Goal: Information Seeking & Learning: Learn about a topic

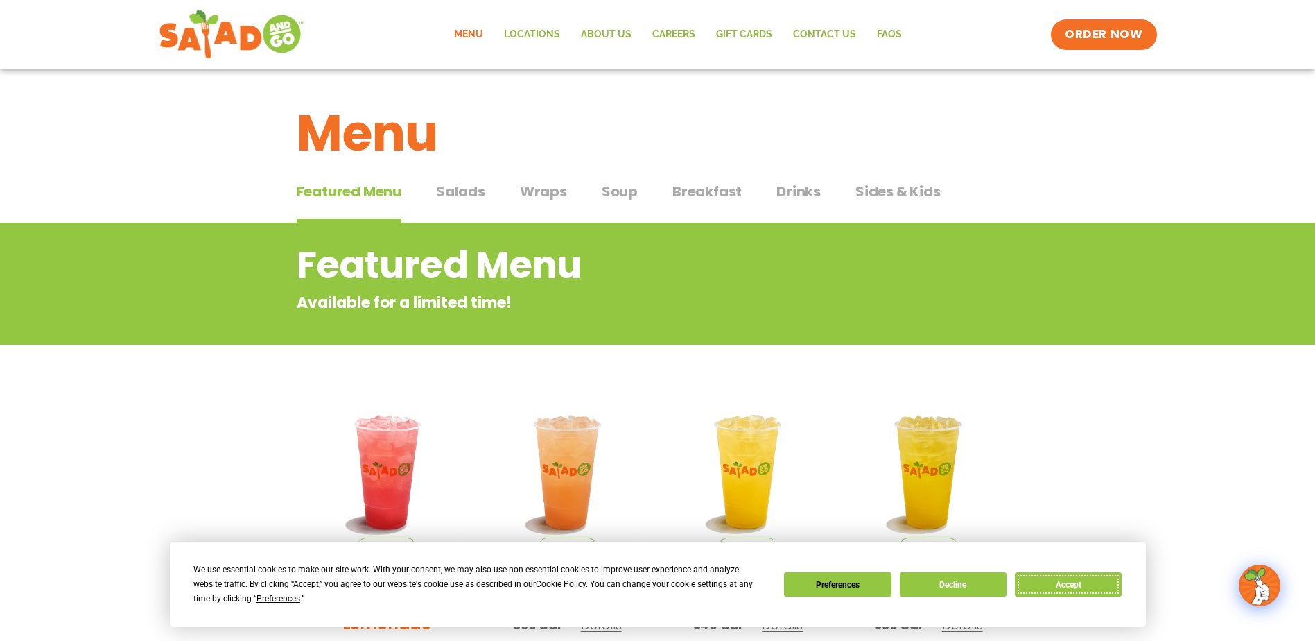
click at [1065, 581] on button "Accept" at bounding box center [1068, 584] width 107 height 24
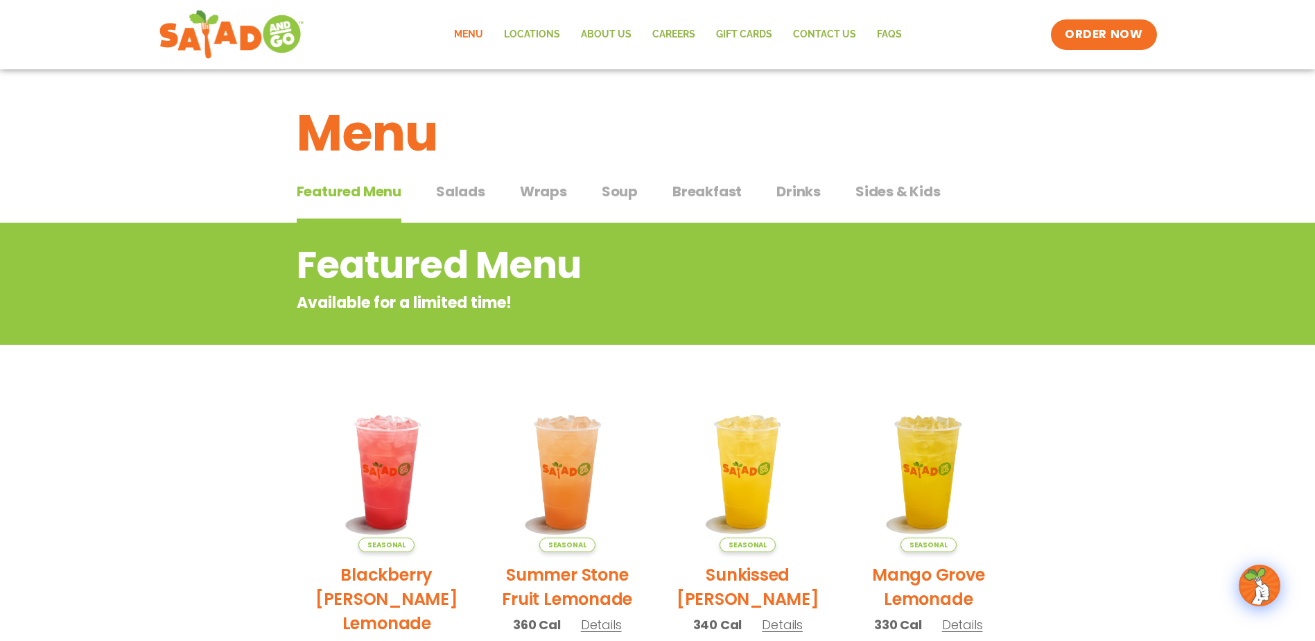
click at [490, 200] on div "Featured Menu Featured Menu Salads Salads Wraps Wraps Soup Soup Breakfast Break…" at bounding box center [658, 199] width 722 height 47
click at [452, 189] on span "Salads" at bounding box center [460, 191] width 49 height 21
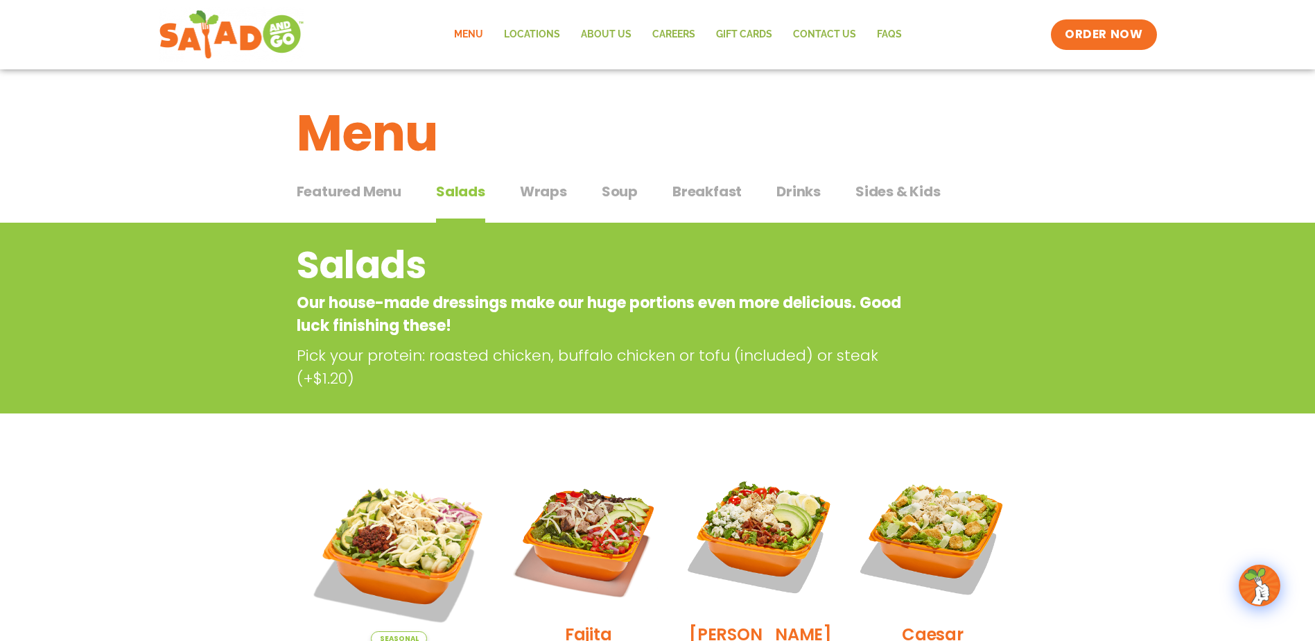
click at [551, 191] on span "Wraps" at bounding box center [543, 191] width 47 height 21
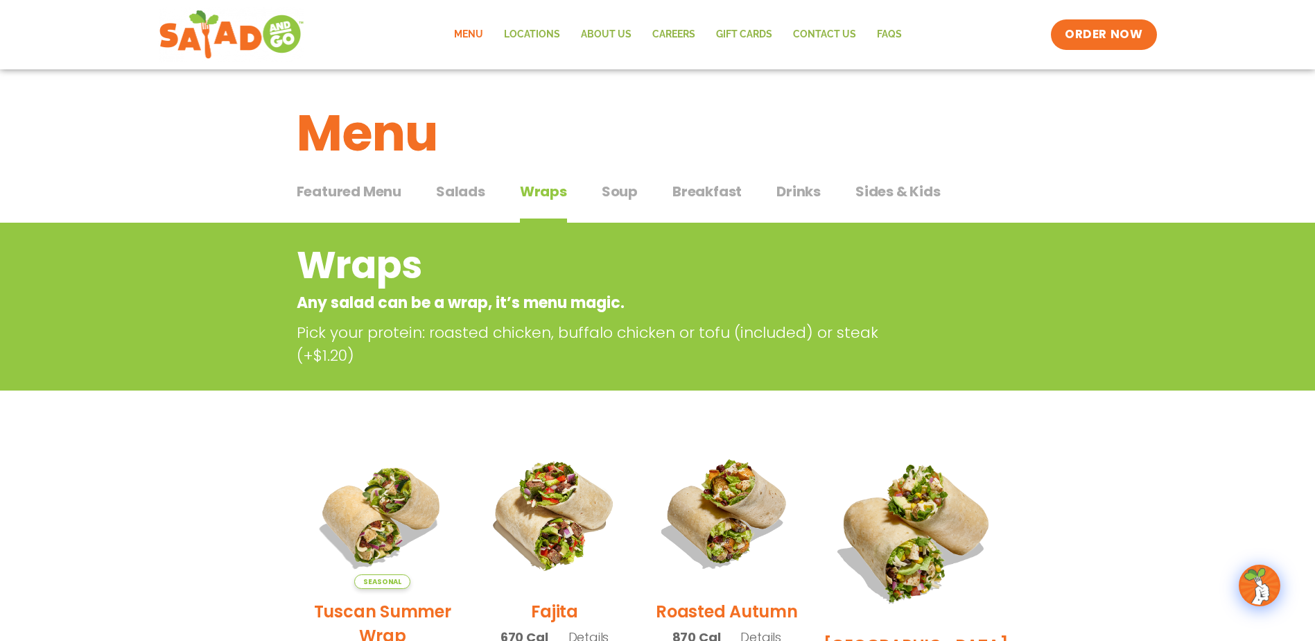
click at [458, 190] on span "Salads" at bounding box center [460, 191] width 49 height 21
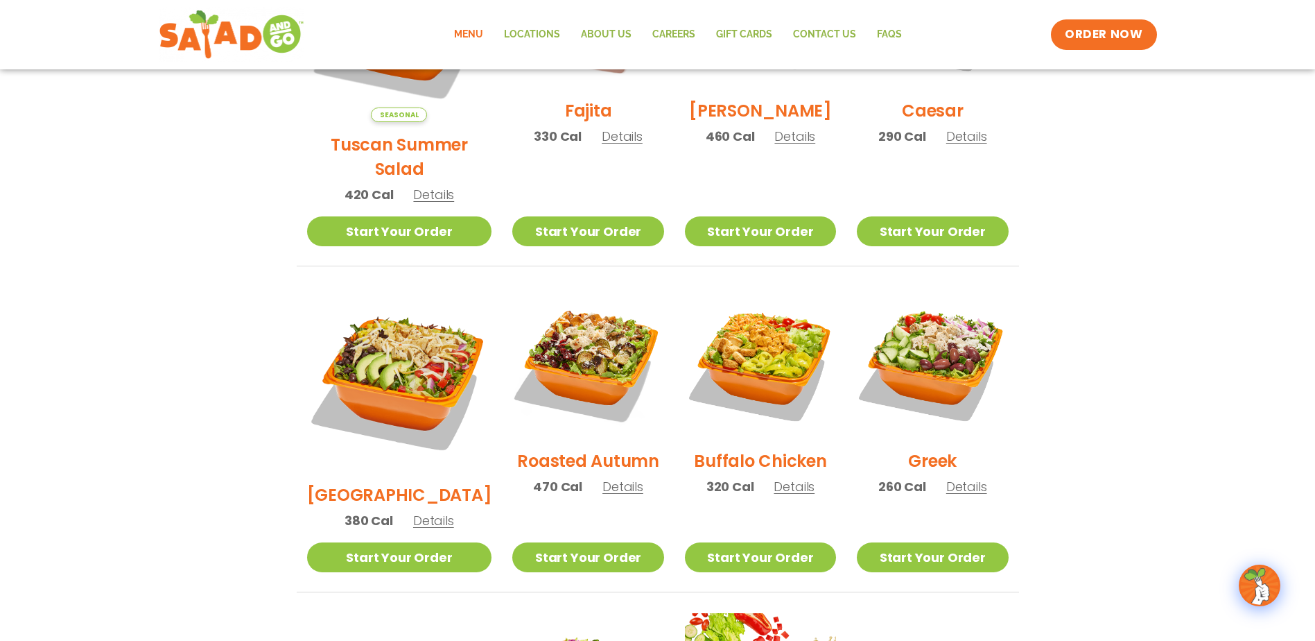
scroll to position [555, 0]
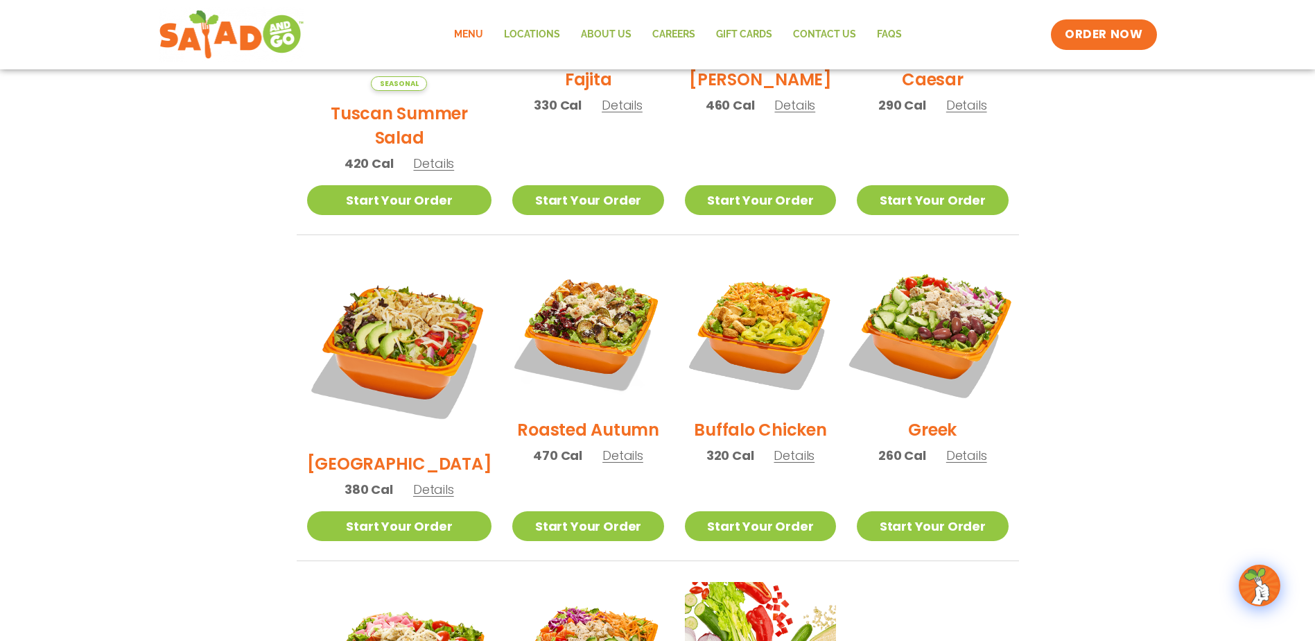
click at [948, 296] on img at bounding box center [932, 331] width 177 height 177
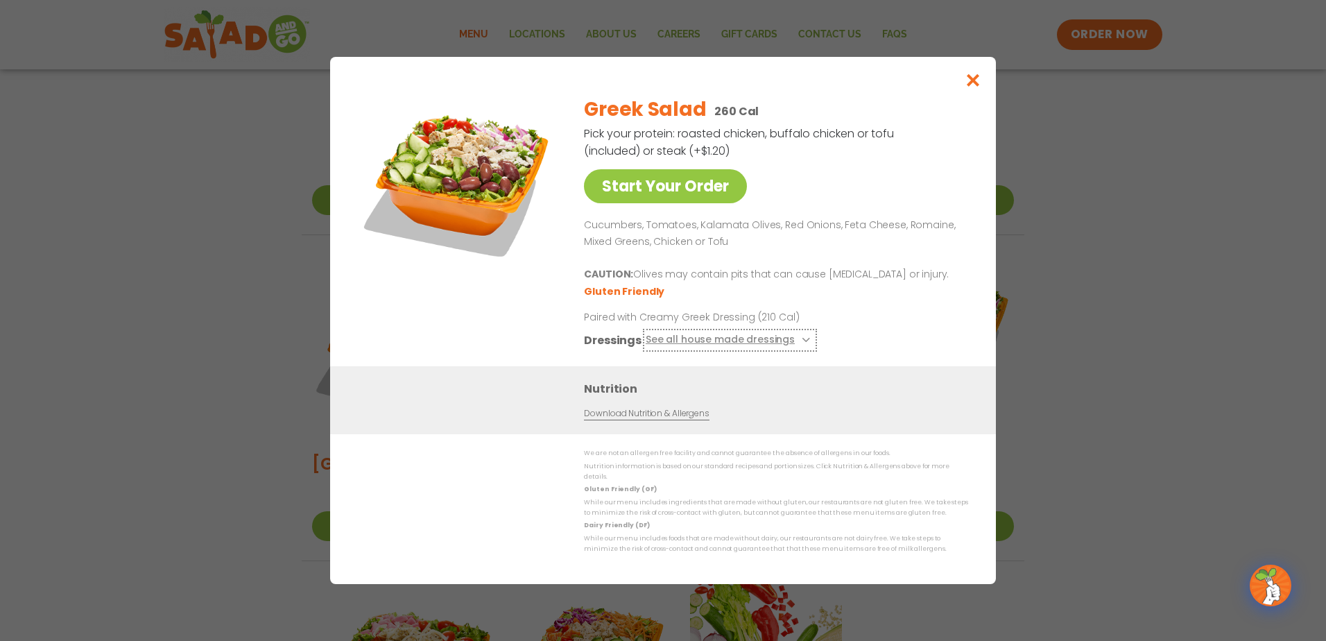
click at [771, 345] on button "See all house made dressings" at bounding box center [730, 339] width 168 height 17
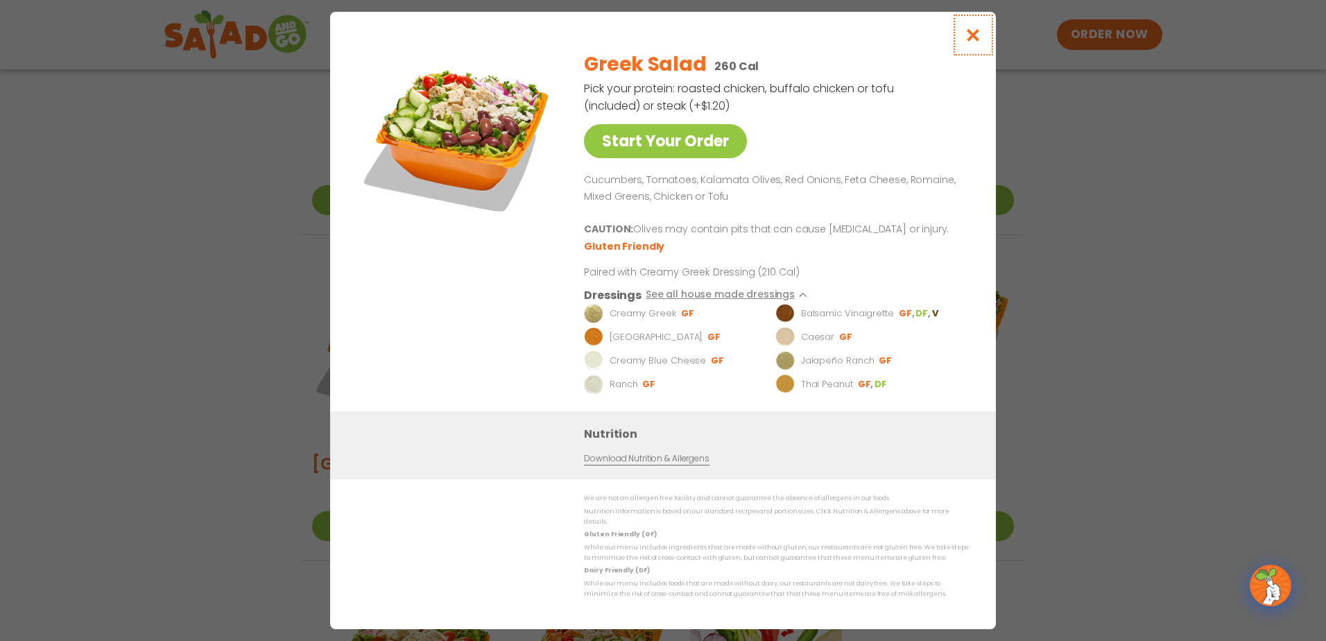
click at [973, 41] on icon "Close modal" at bounding box center [972, 35] width 17 height 15
